Goal: Check status

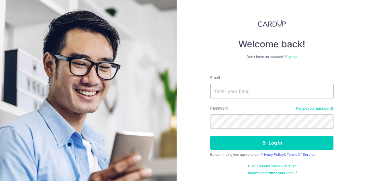
click at [290, 94] on input "Email" at bounding box center [271, 91] width 123 height 14
type input "[EMAIL_ADDRESS][DOMAIN_NAME]"
click at [210, 136] on button "Log in" at bounding box center [271, 143] width 123 height 14
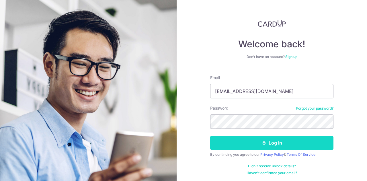
click at [270, 141] on button "Log in" at bounding box center [271, 143] width 123 height 14
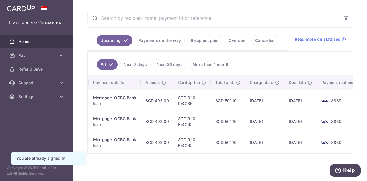
scroll to position [0, 123]
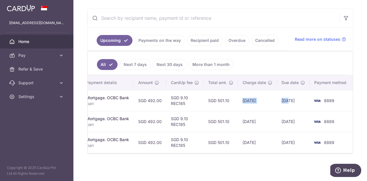
drag, startPoint x: 241, startPoint y: 99, endPoint x: 286, endPoint y: 99, distance: 45.3
click at [286, 99] on tr "Update payment Cancel payment Scheduled for charge txn_8a62c660b4f Mortgage. OC…" at bounding box center [158, 100] width 389 height 21
click at [277, 119] on td "08/11/2025" at bounding box center [293, 121] width 33 height 21
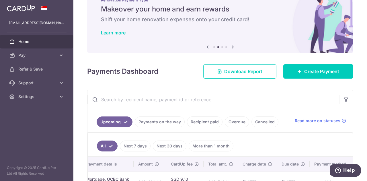
scroll to position [0, 0]
